Goal: Complete application form

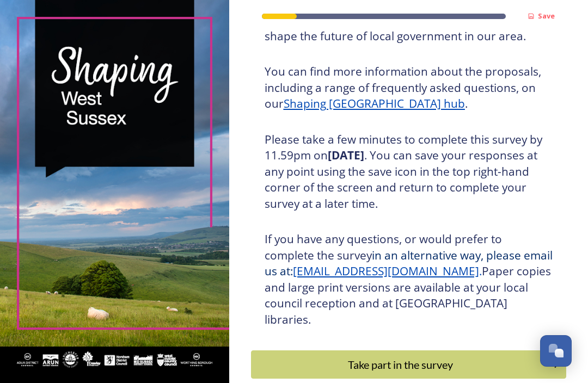
scroll to position [129, 0]
click at [393, 356] on div "Take part in the survey" at bounding box center [400, 364] width 287 height 16
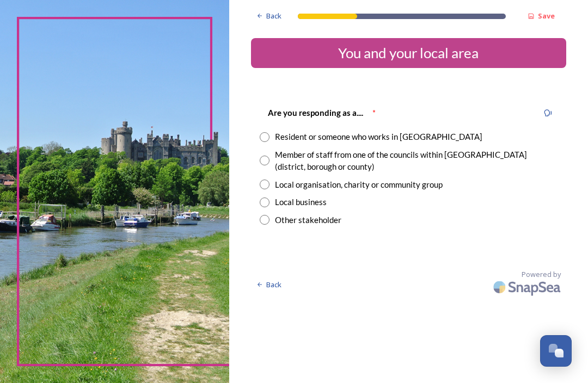
click at [262, 132] on div "Are you responding as a.... * Resident or someone who works in [GEOGRAPHIC_DATA…" at bounding box center [408, 166] width 315 height 142
click at [269, 133] on input "radio" at bounding box center [265, 137] width 10 height 10
radio input "true"
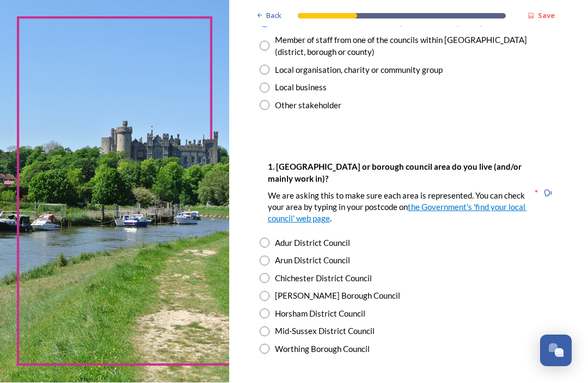
scroll to position [114, 0]
click at [262, 218] on div "1. [GEOGRAPHIC_DATA] or borough council area do you live (and/or mainly work in…" at bounding box center [408, 258] width 315 height 217
click at [267, 256] on input "radio" at bounding box center [265, 261] width 10 height 10
radio input "true"
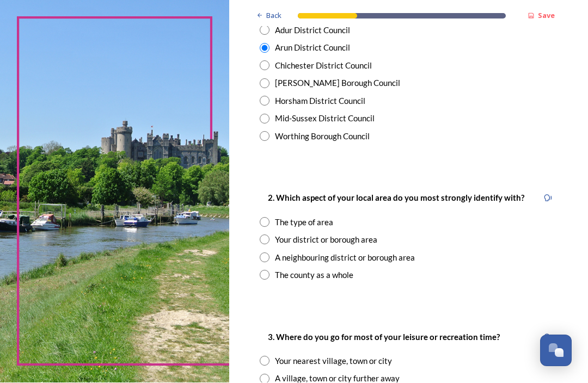
scroll to position [327, 0]
click at [262, 181] on div "2. Which aspect of your local area do you most strongly identify with? The type…" at bounding box center [408, 237] width 315 height 112
click at [266, 218] on input "radio" at bounding box center [265, 223] width 10 height 10
radio input "true"
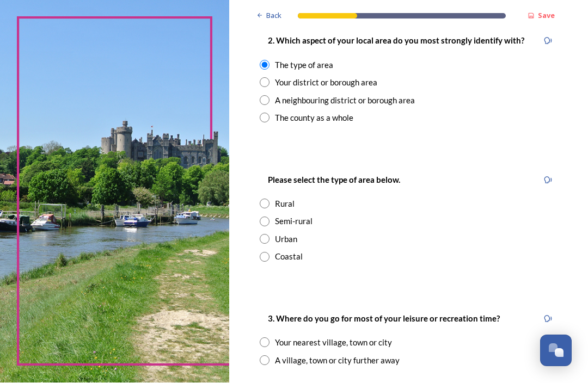
scroll to position [485, 0]
click at [262, 162] on div "Please select the type of area below. Rural Semi-rural Urban Coastal" at bounding box center [408, 218] width 315 height 112
click at [259, 162] on div "Please select the type of area below. Rural Semi-rural Urban Coastal" at bounding box center [408, 218] width 315 height 112
click at [263, 162] on div "Please select the type of area below. Rural Semi-rural Urban Coastal" at bounding box center [408, 218] width 315 height 112
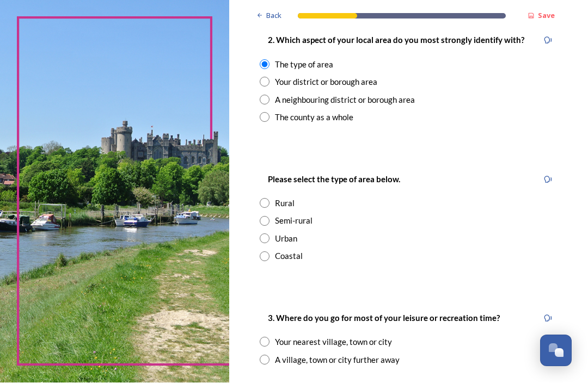
click at [258, 162] on div "Please select the type of area below. Rural Semi-rural Urban Coastal" at bounding box center [408, 218] width 315 height 112
click at [259, 162] on div "Please select the type of area below. Rural Semi-rural Urban Coastal" at bounding box center [408, 218] width 315 height 112
click at [263, 162] on div "Please select the type of area below. Rural Semi-rural Urban Coastal" at bounding box center [408, 218] width 315 height 112
click at [269, 199] on input "radio" at bounding box center [265, 204] width 10 height 10
radio input "true"
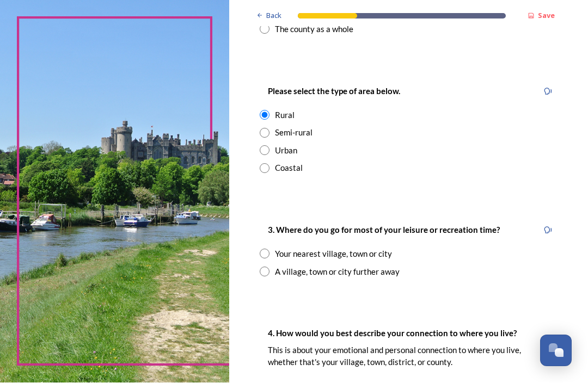
scroll to position [580, 0]
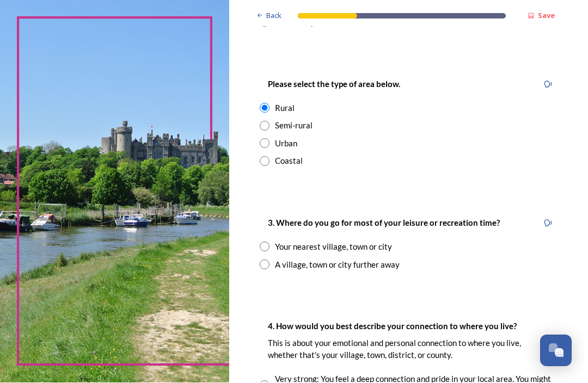
click at [261, 206] on div "3. Where do you go for most of your leisure or recreation time? Your nearest vi…" at bounding box center [408, 244] width 315 height 76
click at [259, 206] on div "3. Where do you go for most of your leisure or recreation time? Your nearest vi…" at bounding box center [408, 244] width 315 height 76
click at [261, 206] on div "3. Where do you go for most of your leisure or recreation time? Your nearest vi…" at bounding box center [408, 244] width 315 height 76
click at [259, 206] on div "3. Where do you go for most of your leisure or recreation time? Your nearest vi…" at bounding box center [408, 244] width 315 height 76
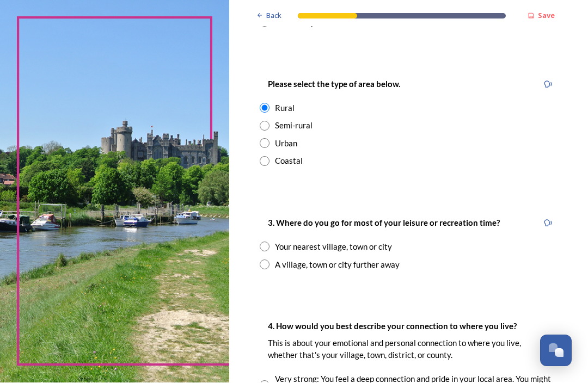
click at [263, 206] on div "3. Where do you go for most of your leisure or recreation time? Your nearest vi…" at bounding box center [408, 244] width 315 height 76
click at [262, 206] on div "3. Where do you go for most of your leisure or recreation time? Your nearest vi…" at bounding box center [408, 244] width 315 height 76
click at [257, 209] on div "3. Where do you go for most of your leisure or recreation time? Your nearest vi…" at bounding box center [408, 244] width 315 height 76
click at [261, 207] on div "3. Where do you go for most of your leisure or recreation time? Your nearest vi…" at bounding box center [408, 244] width 315 height 76
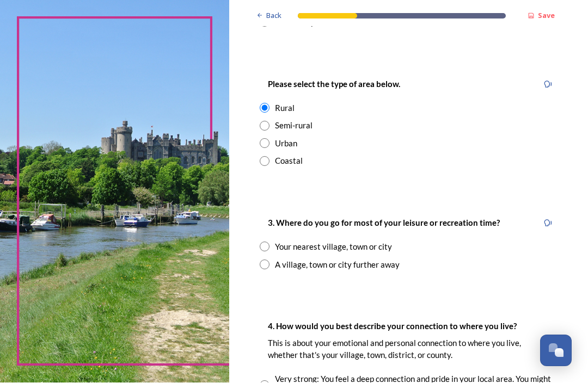
click at [261, 206] on div "3. Where do you go for most of your leisure or recreation time? Your nearest vi…" at bounding box center [408, 244] width 315 height 76
click at [255, 200] on div "Back Save You and your local area Are you responding as a.... * Resident or som…" at bounding box center [408, 160] width 359 height 1480
click at [259, 206] on div "3. Where do you go for most of your leisure or recreation time? Your nearest vi…" at bounding box center [408, 244] width 315 height 76
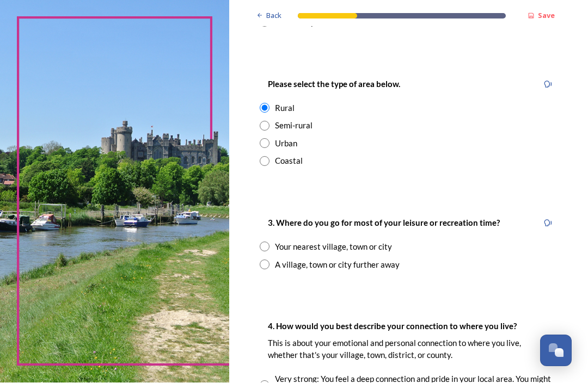
click at [258, 206] on div "3. Where do you go for most of your leisure or recreation time? Your nearest vi…" at bounding box center [408, 244] width 315 height 76
click at [262, 206] on div "3. Where do you go for most of your leisure or recreation time? Your nearest vi…" at bounding box center [408, 244] width 315 height 76
click at [259, 206] on div "3. Where do you go for most of your leisure or recreation time? Your nearest vi…" at bounding box center [408, 244] width 315 height 76
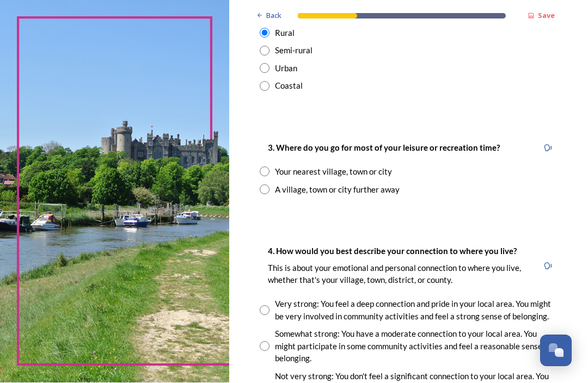
scroll to position [656, 0]
click at [269, 167] on input "radio" at bounding box center [265, 172] width 10 height 10
radio input "true"
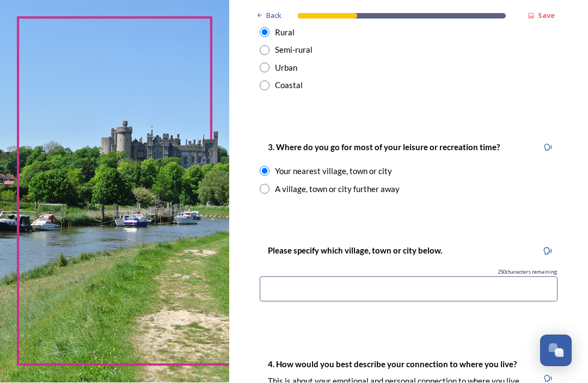
click at [282, 277] on input at bounding box center [409, 289] width 298 height 25
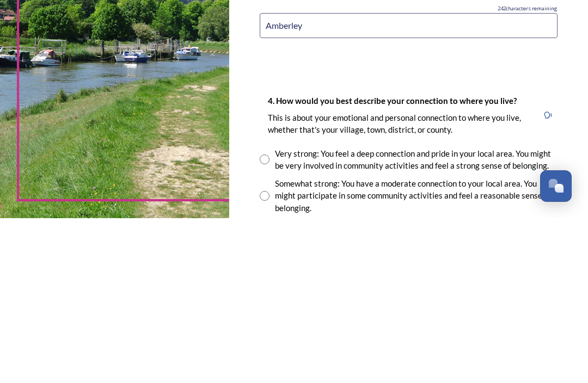
scroll to position [755, 0]
type input "Amberley"
click at [248, 5] on div "Back Save You and your local area Are you responding as a.... * Resident or som…" at bounding box center [408, 42] width 359 height 1594
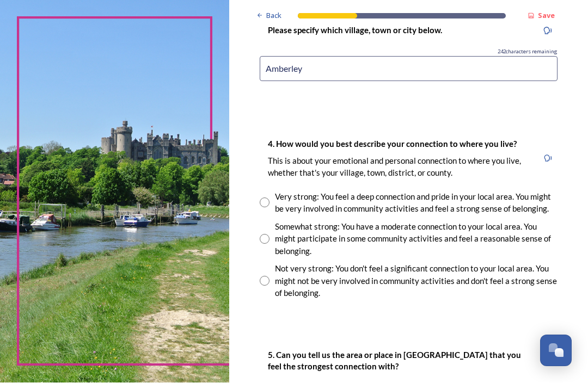
scroll to position [877, 0]
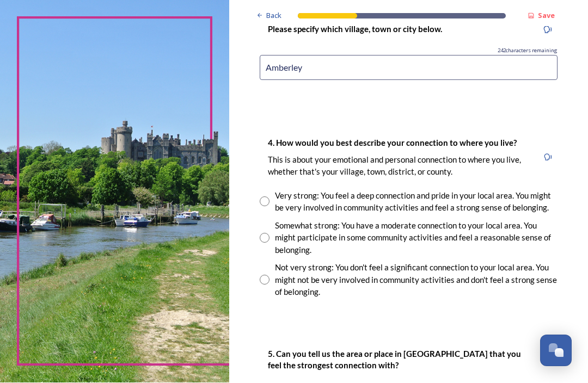
click at [167, 14] on img at bounding box center [114, 191] width 229 height 383
click at [267, 190] on div "Very strong: You feel a deep connection and pride in your local area. You might…" at bounding box center [409, 202] width 298 height 24
radio input "true"
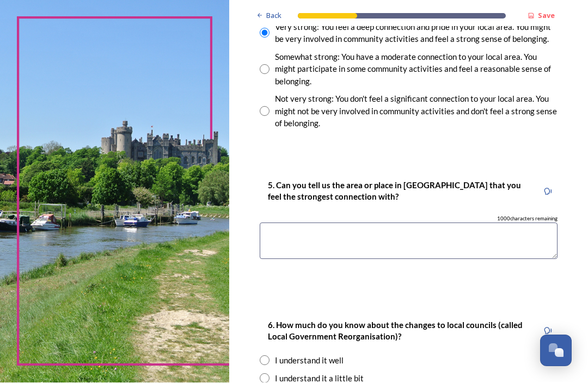
scroll to position [1047, 0]
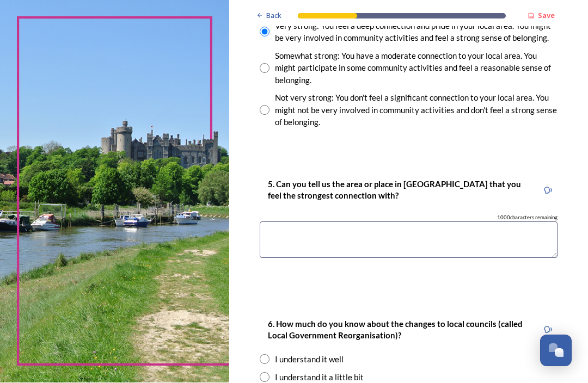
click at [271, 222] on textarea at bounding box center [409, 240] width 298 height 36
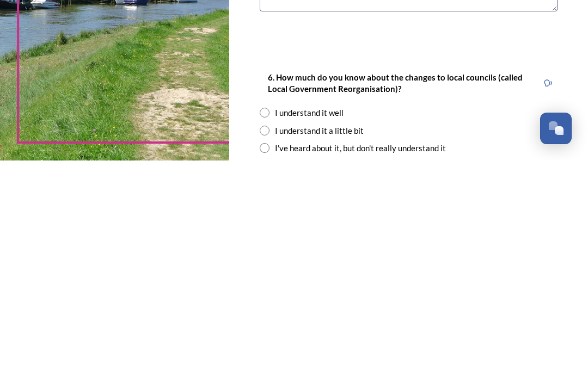
scroll to position [1075, 0]
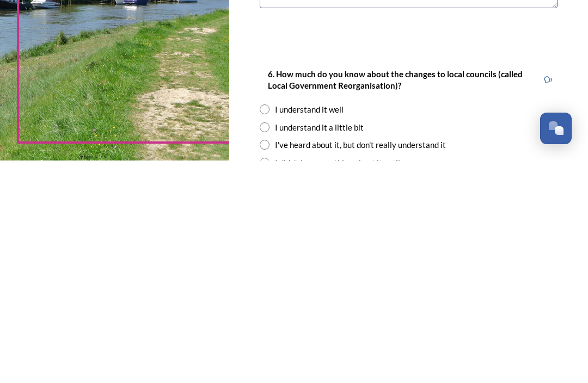
type textarea "Chichester"
click at [266, 361] on div "I've heard about it, but don't really understand it" at bounding box center [409, 367] width 298 height 13
radio input "true"
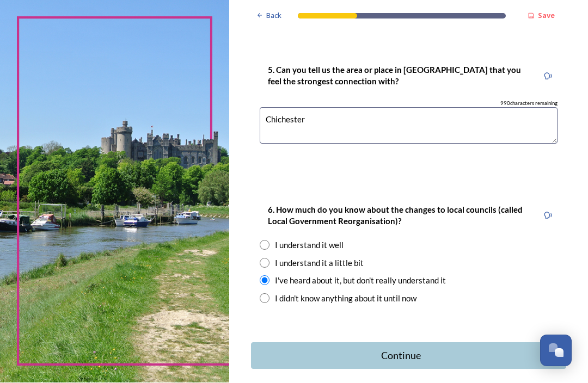
scroll to position [1161, 0]
click at [374, 349] on div "Continue" at bounding box center [401, 356] width 288 height 15
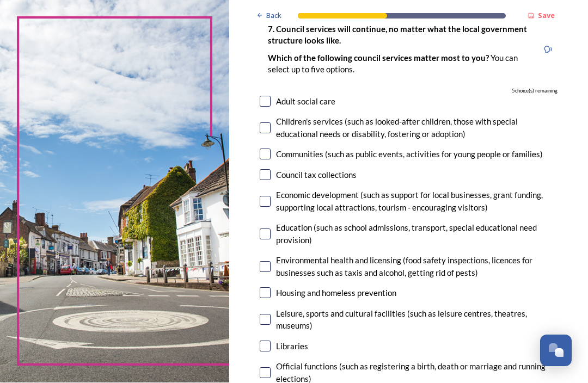
scroll to position [84, 0]
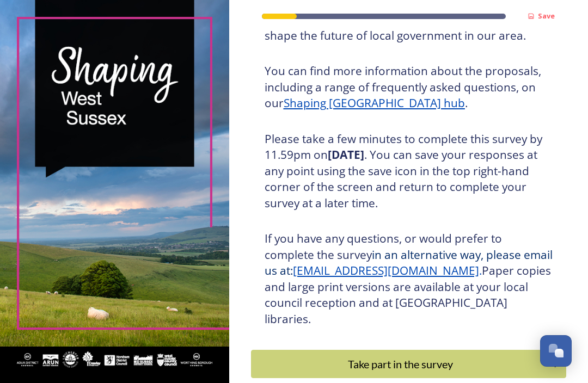
scroll to position [129, 0]
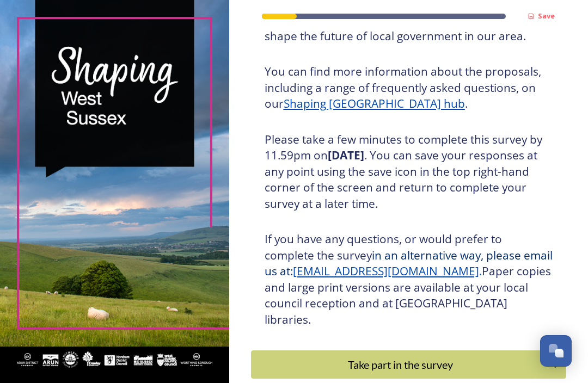
click at [331, 291] on h3 "If you have any questions, or would prefer to complete the survey in an alterna…" at bounding box center [408, 279] width 288 height 96
click at [366, 356] on div "Take part in the survey" at bounding box center [400, 364] width 287 height 16
